Goal: Information Seeking & Learning: Learn about a topic

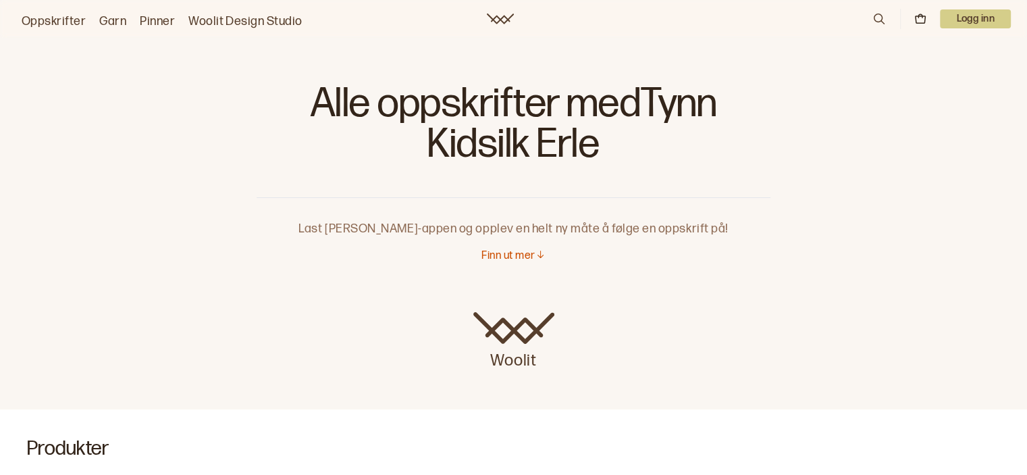
click at [520, 256] on p "Finn ut mer" at bounding box center [507, 256] width 53 height 14
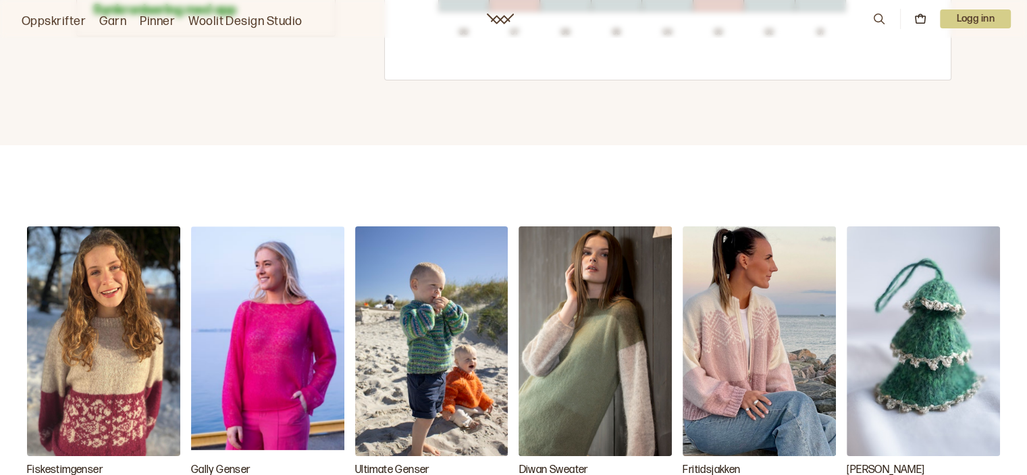
scroll to position [1209, 0]
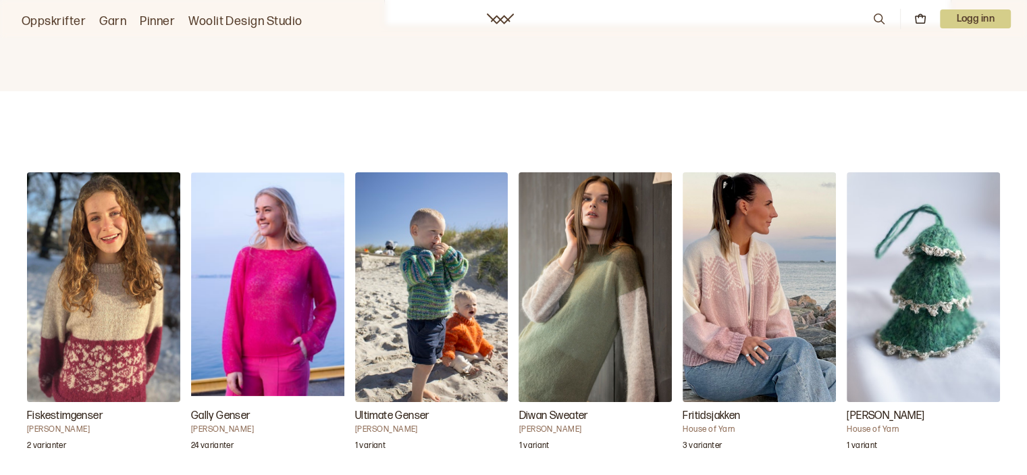
click at [265, 325] on img "Gally Genser" at bounding box center [267, 286] width 153 height 229
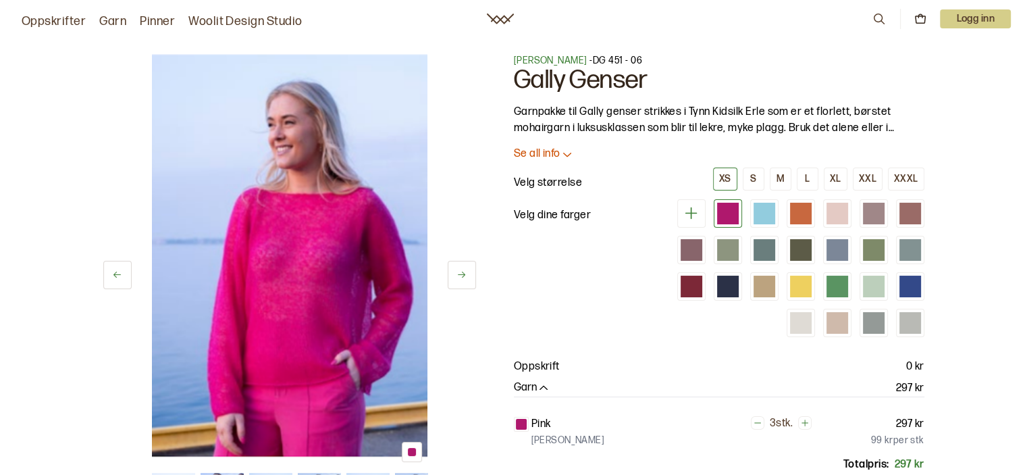
click at [543, 155] on p "Se all info" at bounding box center [537, 154] width 47 height 14
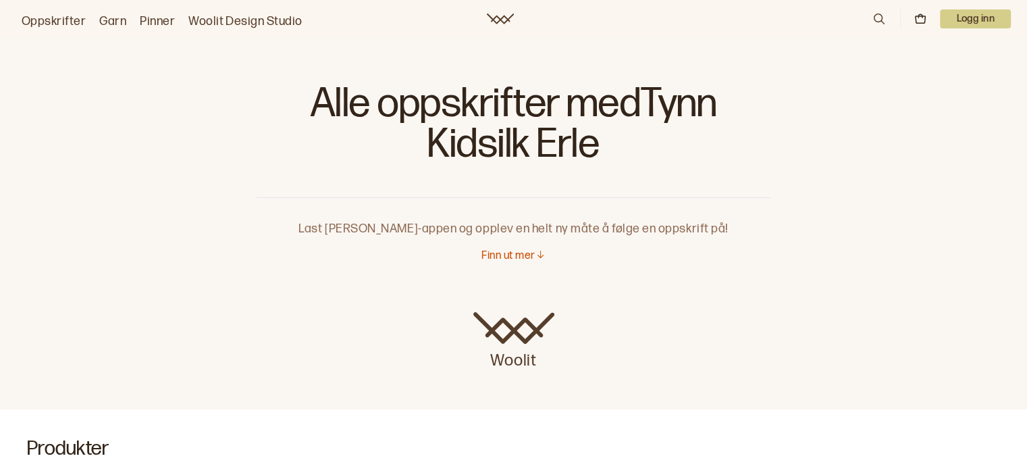
click at [57, 22] on link "Oppskrifter" at bounding box center [54, 21] width 64 height 19
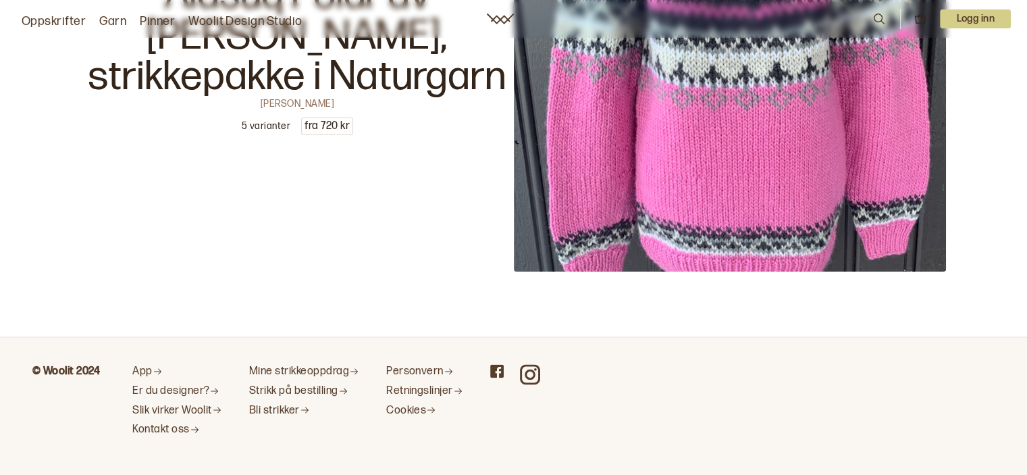
scroll to position [22808, 0]
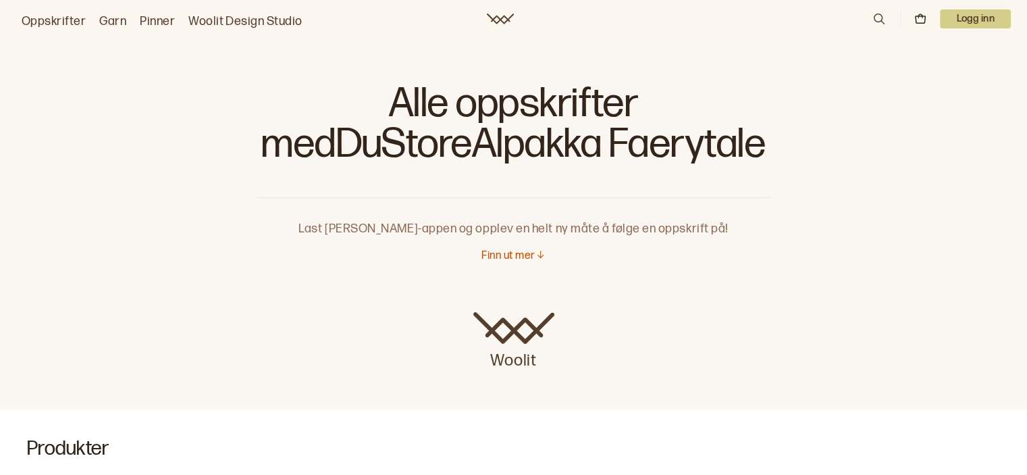
click at [483, 255] on p "Finn ut mer" at bounding box center [507, 256] width 53 height 14
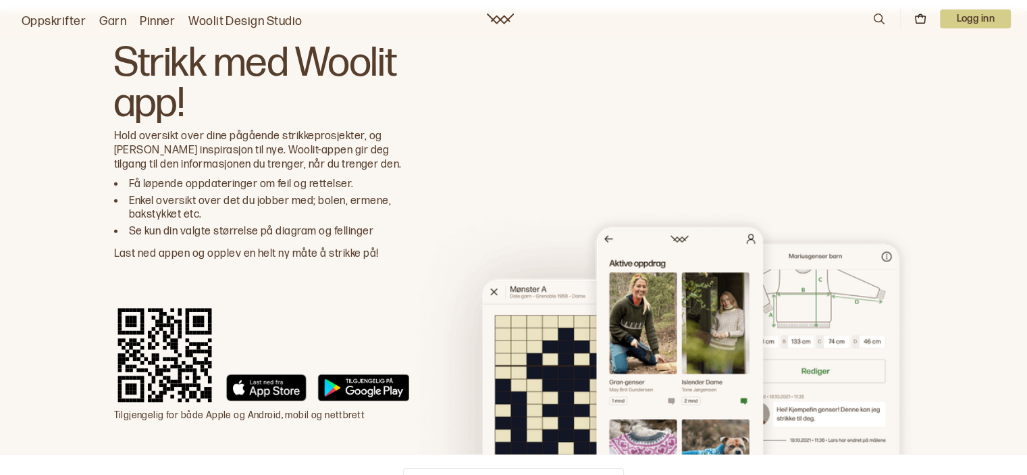
scroll to position [3828, 0]
